Goal: Information Seeking & Learning: Learn about a topic

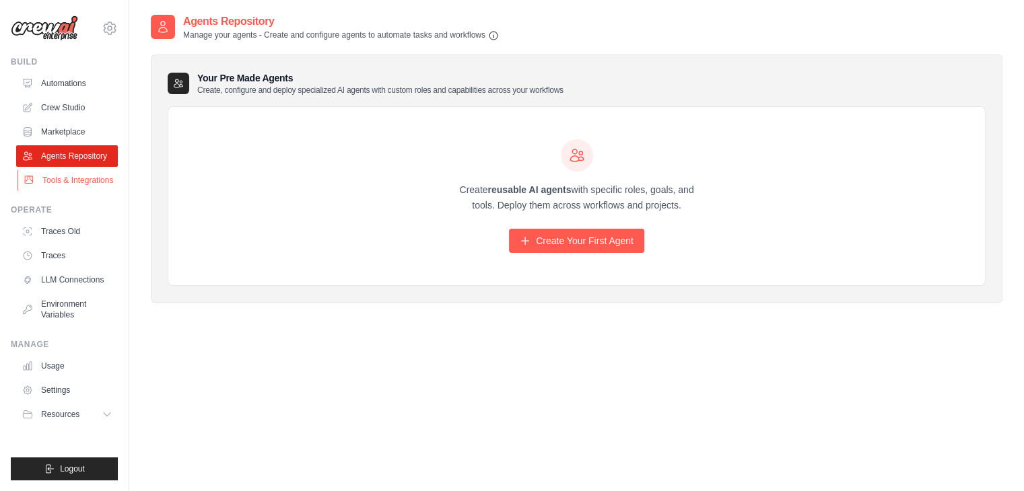
click at [43, 182] on link "Tools & Integrations" at bounding box center [69, 181] width 102 height 22
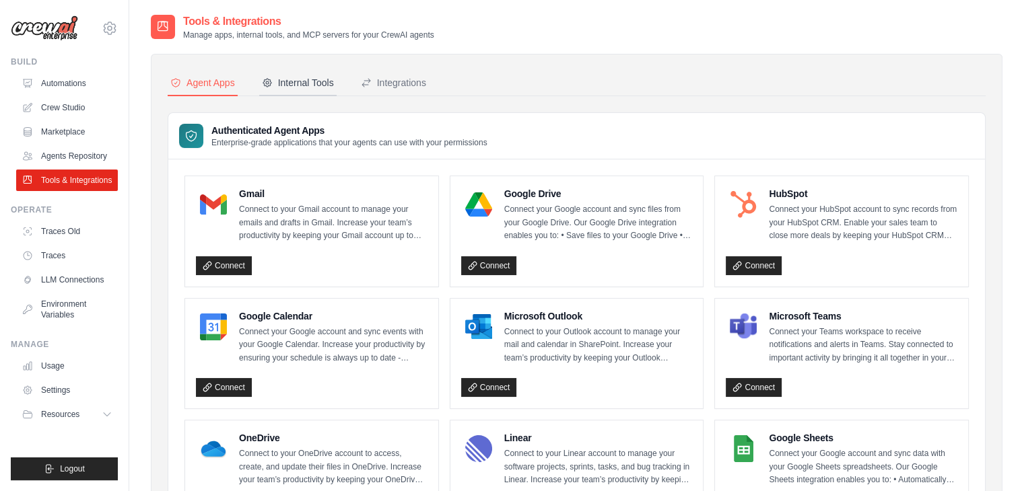
click at [296, 92] on button "Internal Tools" at bounding box center [297, 84] width 77 height 26
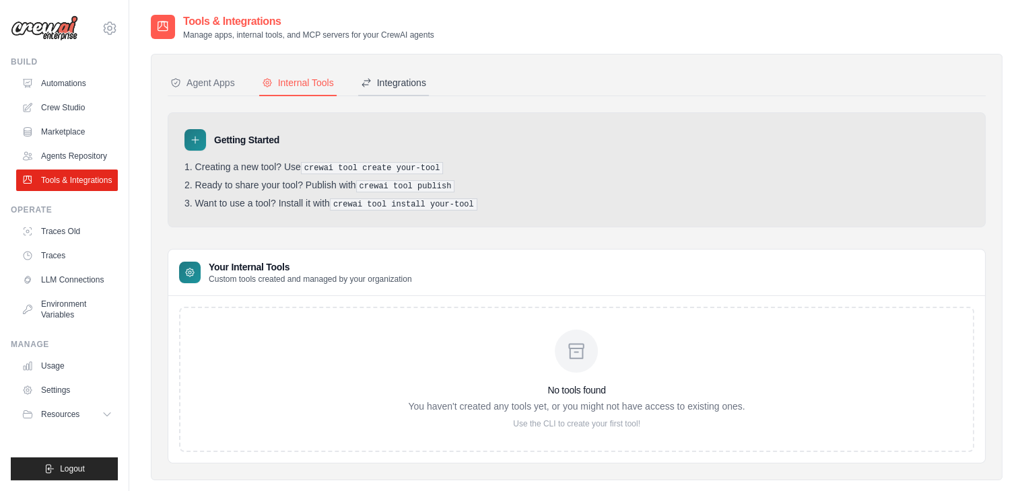
click at [383, 81] on div "Integrations" at bounding box center [393, 82] width 65 height 13
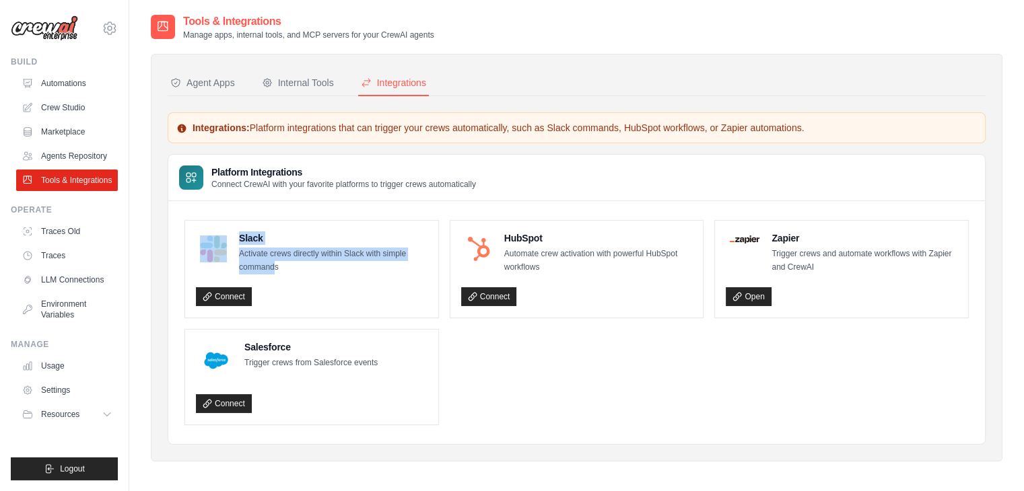
drag, startPoint x: 275, startPoint y: 267, endPoint x: 229, endPoint y: 242, distance: 52.7
click at [229, 242] on div "Slack Activate crews directly within Slack with simple commands" at bounding box center [312, 253] width 232 height 42
click at [229, 227] on div "Slack Activate crews directly within Slack with simple commands Connect" at bounding box center [311, 269] width 253 height 97
drag, startPoint x: 229, startPoint y: 227, endPoint x: 291, endPoint y: 275, distance: 78.6
click at [291, 277] on div "Slack Activate crews directly within Slack with simple commands Connect" at bounding box center [311, 269] width 253 height 97
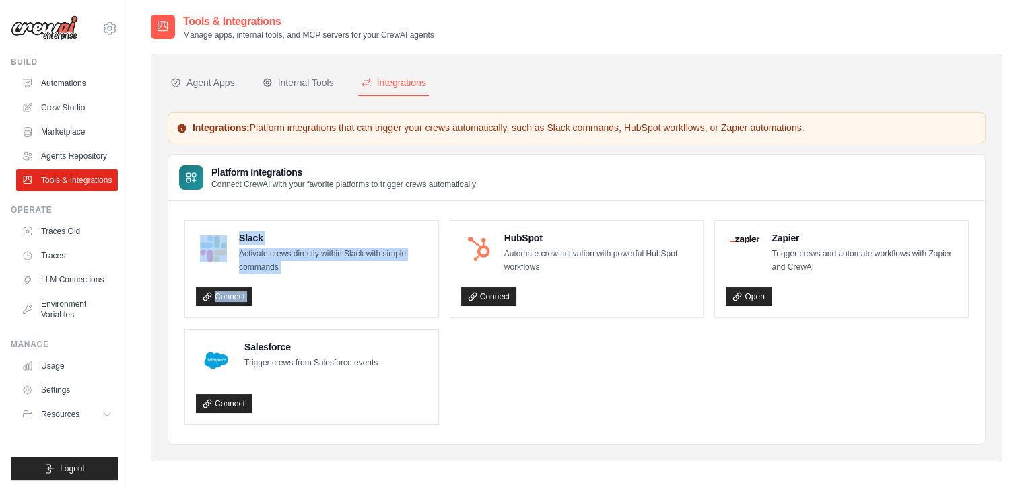
click at [290, 273] on p "Activate crews directly within Slack with simple commands" at bounding box center [333, 261] width 188 height 26
drag, startPoint x: 279, startPoint y: 269, endPoint x: 234, endPoint y: 232, distance: 58.9
click at [234, 232] on div "Slack Activate crews directly within Slack with simple commands" at bounding box center [312, 253] width 232 height 42
drag, startPoint x: 239, startPoint y: 230, endPoint x: 277, endPoint y: 265, distance: 51.9
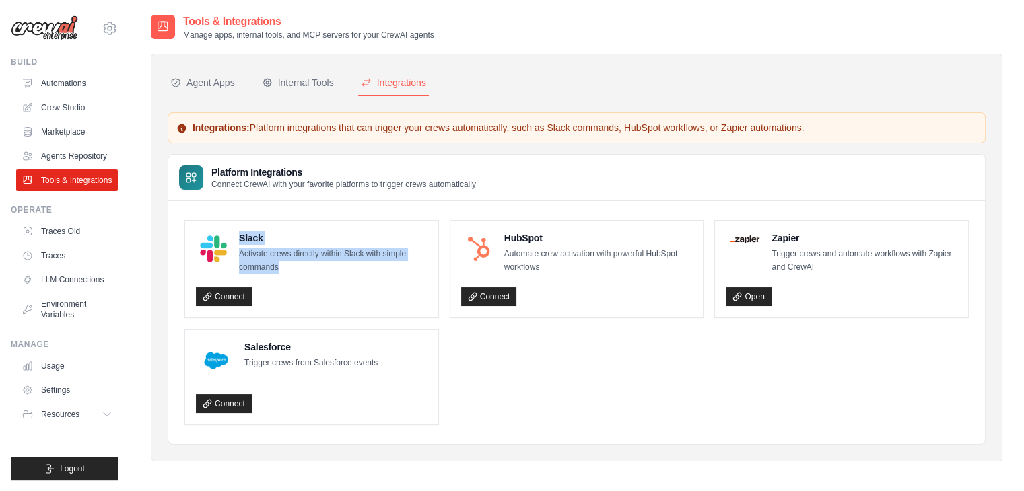
click at [277, 265] on div "Slack Activate crews directly within Slack with simple commands Connect" at bounding box center [311, 269] width 253 height 97
click at [278, 265] on p "Activate crews directly within Slack with simple commands" at bounding box center [333, 261] width 188 height 26
click at [281, 272] on p "Activate crews directly within Slack with simple commands" at bounding box center [333, 261] width 188 height 26
drag, startPoint x: 279, startPoint y: 268, endPoint x: 240, endPoint y: 233, distance: 52.4
click at [240, 233] on div "Slack Activate crews directly within Slack with simple commands" at bounding box center [333, 253] width 188 height 42
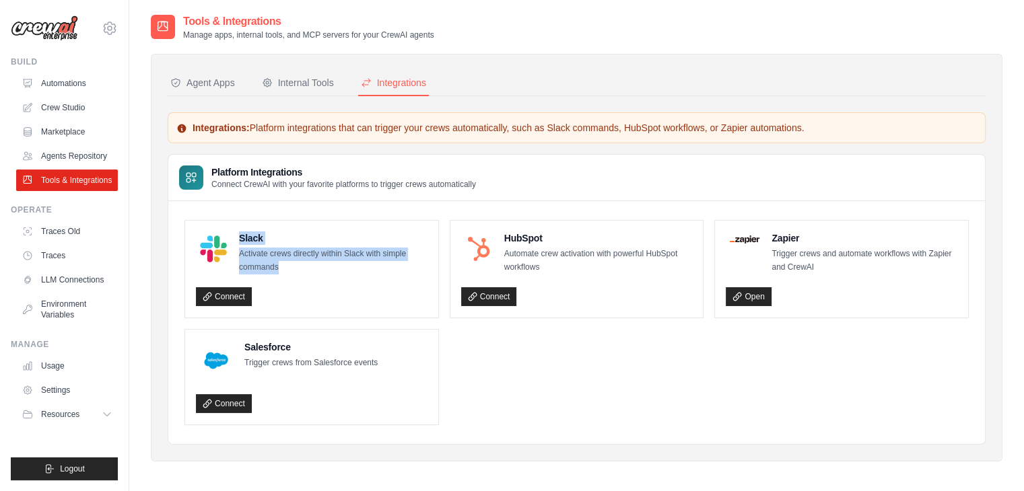
click at [240, 232] on h4 "Slack" at bounding box center [333, 238] width 188 height 13
drag, startPoint x: 236, startPoint y: 232, endPoint x: 276, endPoint y: 264, distance: 51.3
click at [276, 264] on div "Slack Activate crews directly within Slack with simple commands" at bounding box center [312, 253] width 232 height 42
click at [277, 264] on p "Activate crews directly within Slack with simple commands" at bounding box center [333, 261] width 188 height 26
